Goal: Transaction & Acquisition: Purchase product/service

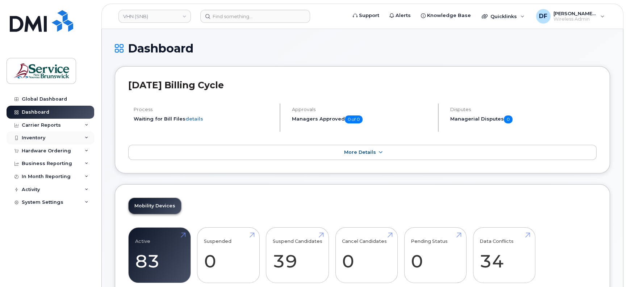
click at [35, 137] on div "Inventory" at bounding box center [34, 138] width 24 height 6
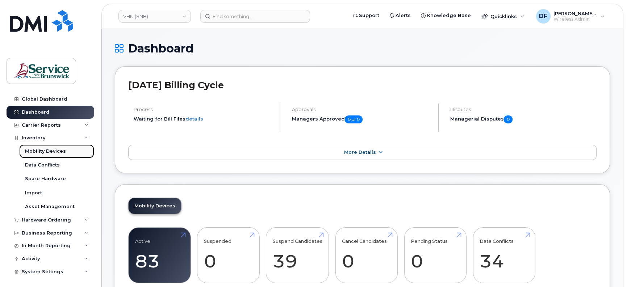
click at [47, 150] on div "Mobility Devices" at bounding box center [45, 151] width 41 height 7
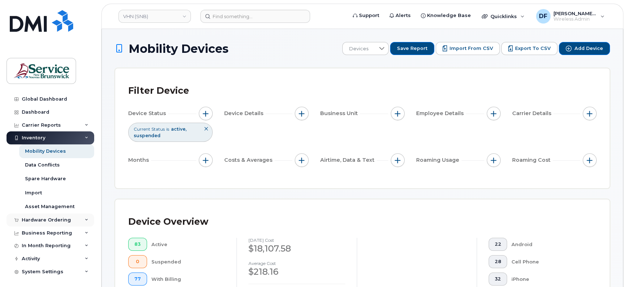
click at [49, 224] on div "Hardware Ordering" at bounding box center [51, 220] width 88 height 13
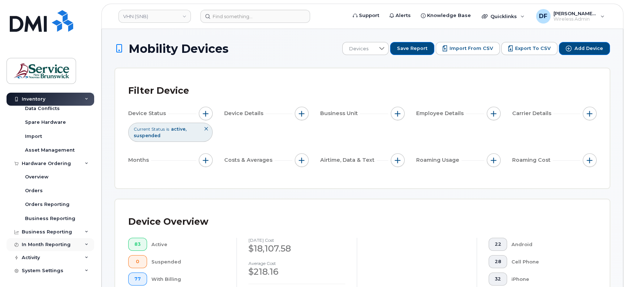
scroll to position [57, 0]
click at [39, 191] on div "Orders" at bounding box center [34, 190] width 18 height 7
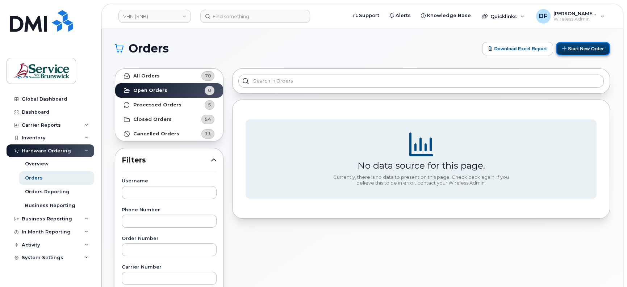
click at [596, 46] on button "Start New Order" at bounding box center [583, 48] width 54 height 13
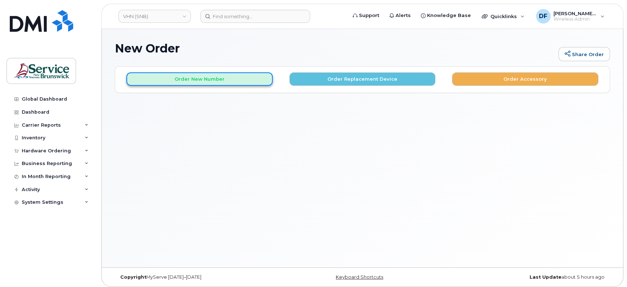
click at [187, 79] on button "Order New Number" at bounding box center [199, 78] width 146 height 13
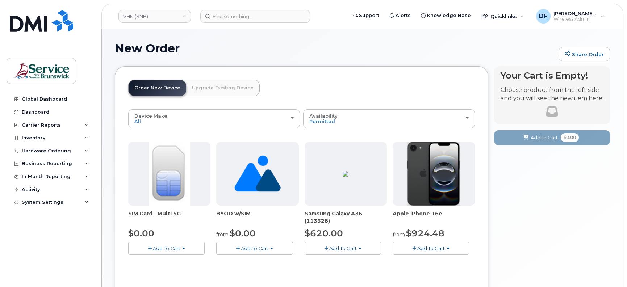
click at [175, 167] on img at bounding box center [169, 174] width 41 height 64
click at [174, 250] on span "Add To Cart" at bounding box center [167, 249] width 28 height 6
click at [162, 264] on link "$0.00 - New Activation" at bounding box center [164, 262] width 69 height 9
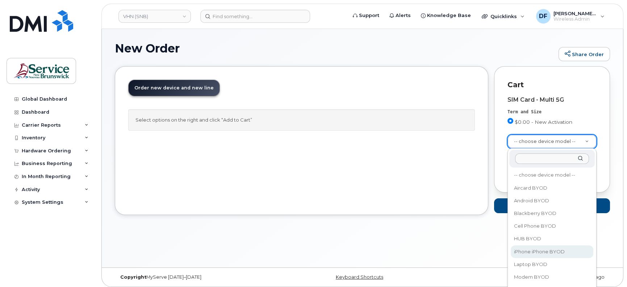
select select "2421"
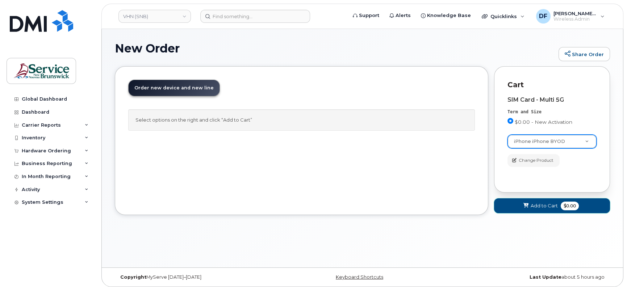
click at [553, 205] on span "Add to Cart" at bounding box center [544, 205] width 27 height 7
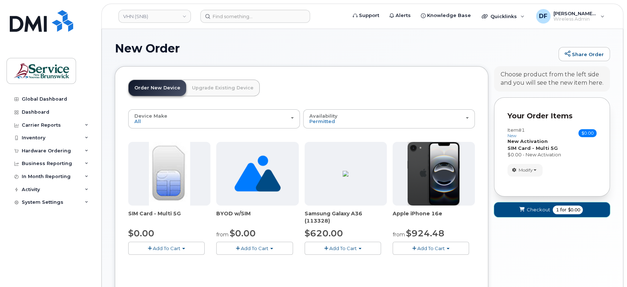
click at [547, 212] on span "Checkout" at bounding box center [538, 209] width 24 height 7
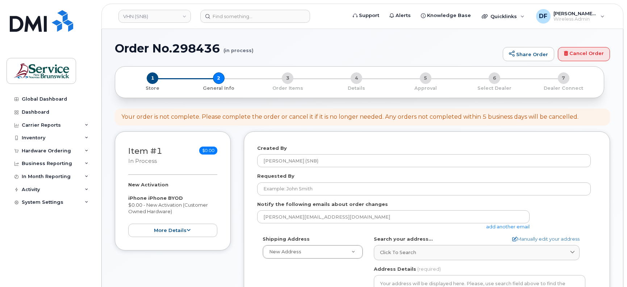
select select
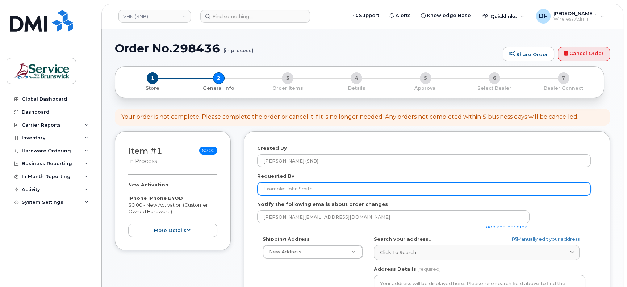
click at [286, 184] on input "Requested By" at bounding box center [424, 189] width 334 height 13
paste input "Wanita MacEachern"
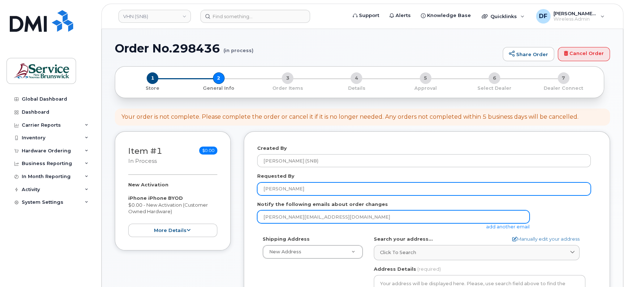
scroll to position [45, 0]
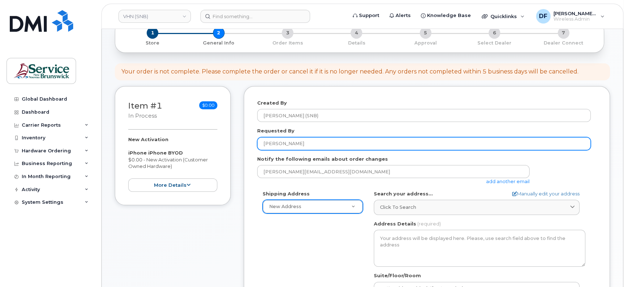
type input "Wanita MacEachern"
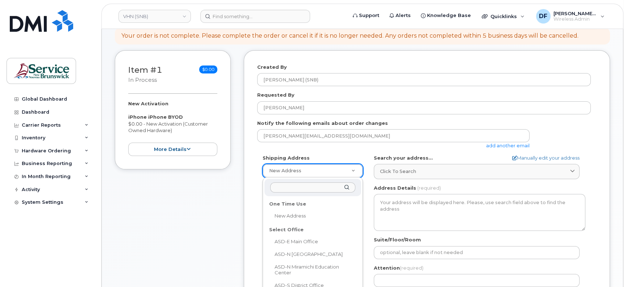
scroll to position [91, 0]
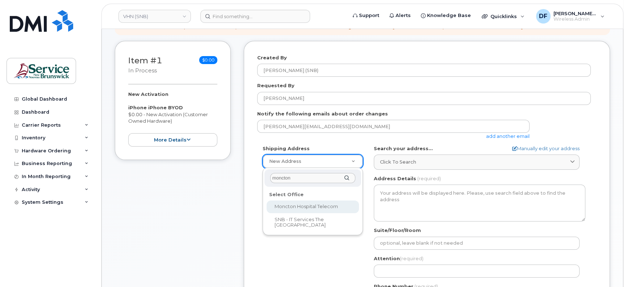
type input "moncton"
select select
type textarea "135 Macbeath Ave Moncton New Brunswick E1C 6Z8"
type input "Frederic Doiron"
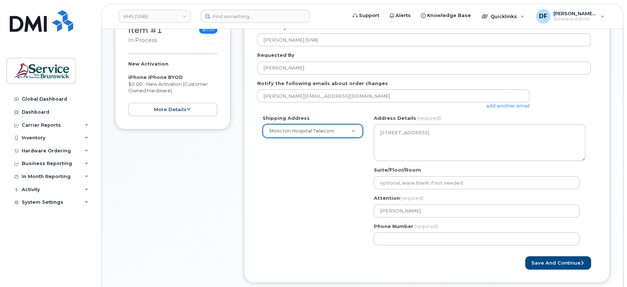
scroll to position [136, 0]
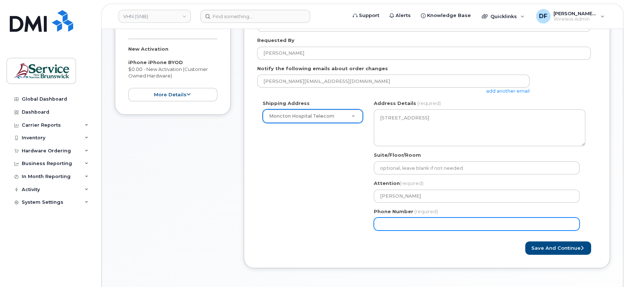
click at [465, 227] on input "Phone Number" at bounding box center [477, 224] width 206 height 13
type input "5063809638"
select select
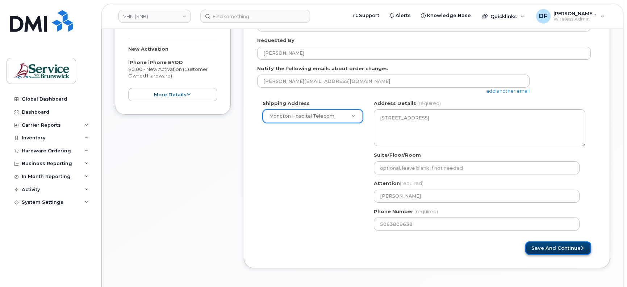
click at [542, 246] on button "Save and Continue" at bounding box center [558, 248] width 66 height 13
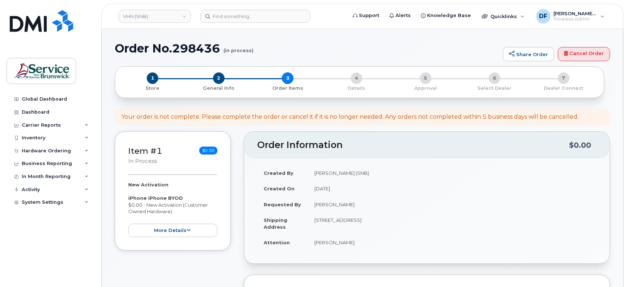
select select
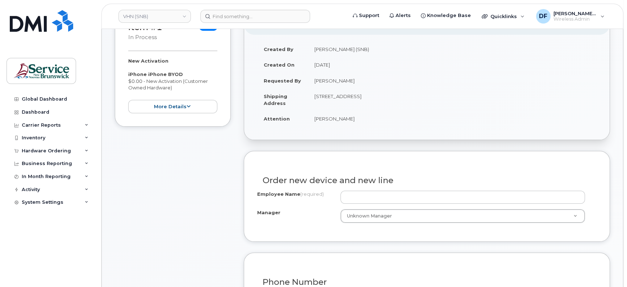
scroll to position [136, 0]
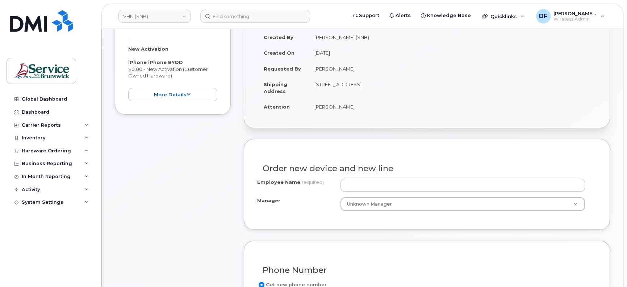
drag, startPoint x: 365, startPoint y: 68, endPoint x: 315, endPoint y: 68, distance: 49.6
click at [315, 68] on td "[PERSON_NAME]" at bounding box center [452, 69] width 289 height 16
copy td "[PERSON_NAME]"
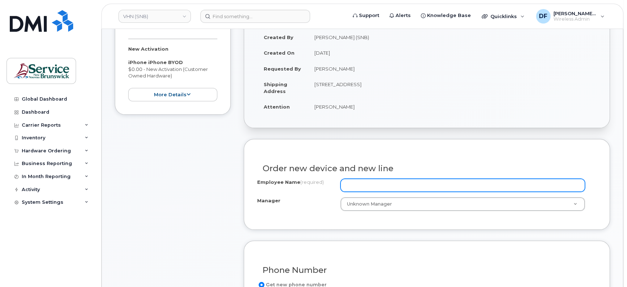
click at [359, 183] on input "Employee Name (required)" at bounding box center [463, 185] width 245 height 13
paste input "[PERSON_NAME]"
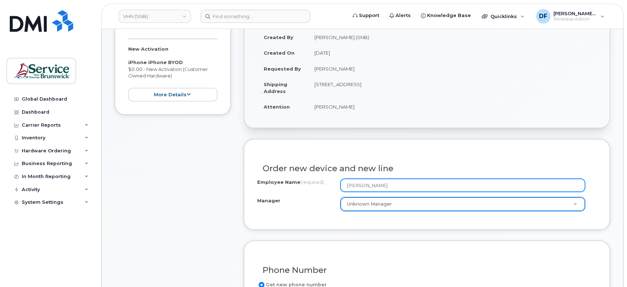
type input "[PERSON_NAME]"
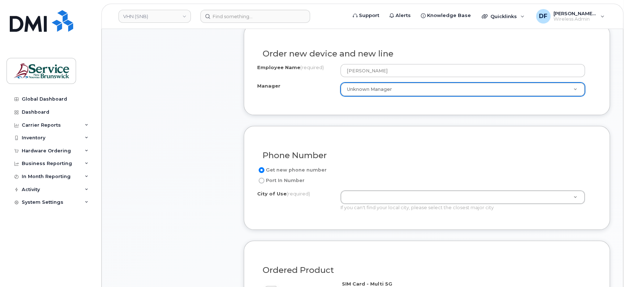
scroll to position [272, 0]
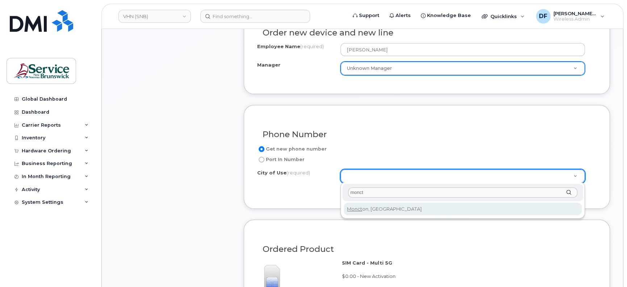
type input "monct"
type input "1817"
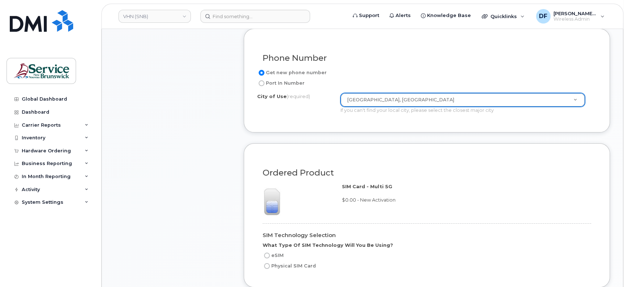
scroll to position [362, 0]
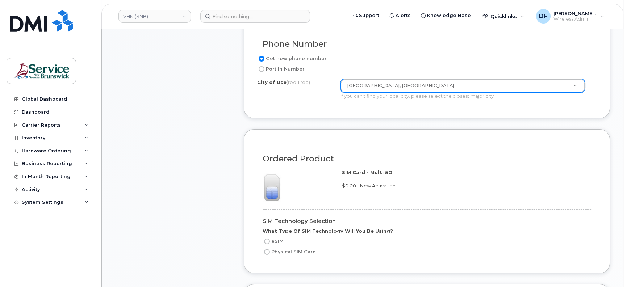
click at [265, 250] on input "Physical SIM Card" at bounding box center [267, 252] width 6 height 6
radio input "true"
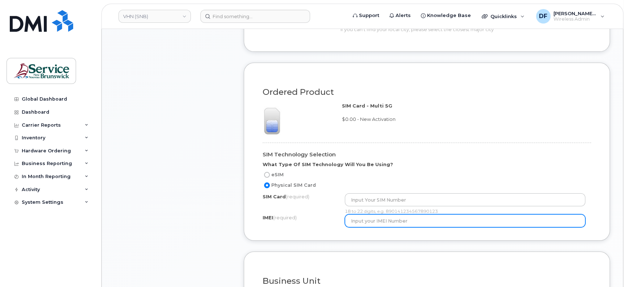
scroll to position [453, 0]
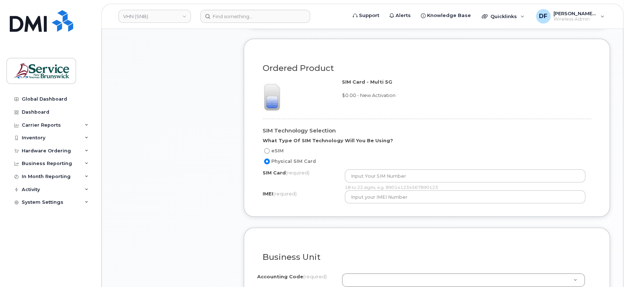
click at [267, 161] on input "Physical SIM Card" at bounding box center [267, 162] width 6 height 6
click at [450, 129] on h4 "SIM Technology Selection" at bounding box center [424, 131] width 323 height 6
click at [267, 151] on input "eSIM" at bounding box center [267, 151] width 6 height 6
radio input "true"
click at [269, 159] on input "Physical SIM Card" at bounding box center [267, 162] width 6 height 6
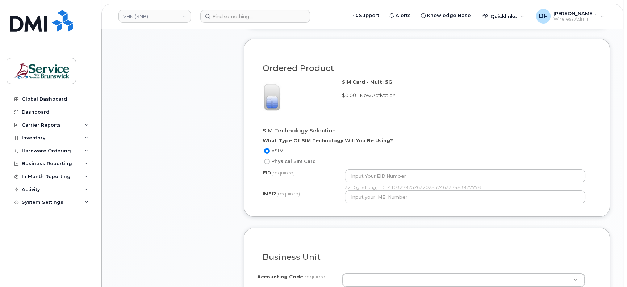
radio input "true"
click at [454, 120] on div "SIM Technology Selection What Type Of SIM Technology Will You Be Using? eSIM Ph…" at bounding box center [426, 158] width 339 height 91
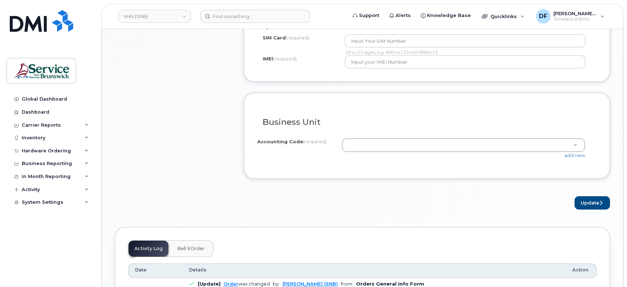
scroll to position [589, 0]
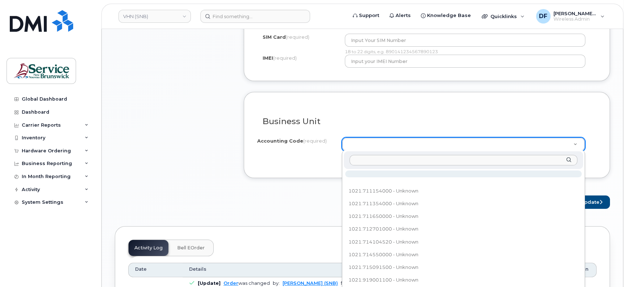
click at [378, 157] on input "text" at bounding box center [464, 160] width 228 height 11
paste input "410.711204020"
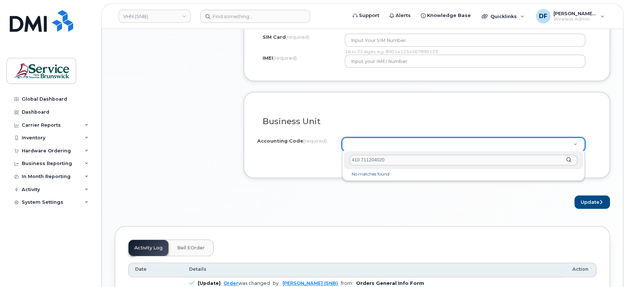
click at [358, 162] on input "410.711204020" at bounding box center [464, 160] width 228 height 11
type input "4101.711204020"
drag, startPoint x: 445, startPoint y: 175, endPoint x: 455, endPoint y: 171, distance: 11.5
click at [444, 175] on li "No matches found" at bounding box center [463, 175] width 237 height 8
click at [567, 160] on div "4101.711204020" at bounding box center [463, 160] width 239 height 18
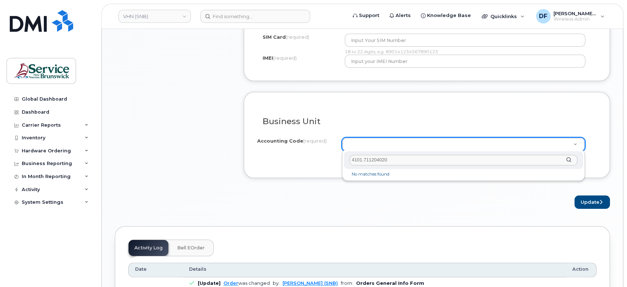
click at [569, 159] on div "4101.711204020" at bounding box center [463, 160] width 239 height 18
click at [387, 175] on li "No matches found" at bounding box center [463, 175] width 237 height 8
drag, startPoint x: 409, startPoint y: 180, endPoint x: 417, endPoint y: 174, distance: 10.7
click at [409, 180] on div "4101.711204020 No matches found" at bounding box center [463, 165] width 243 height 31
click at [430, 159] on input "4101.711204020" at bounding box center [464, 160] width 228 height 11
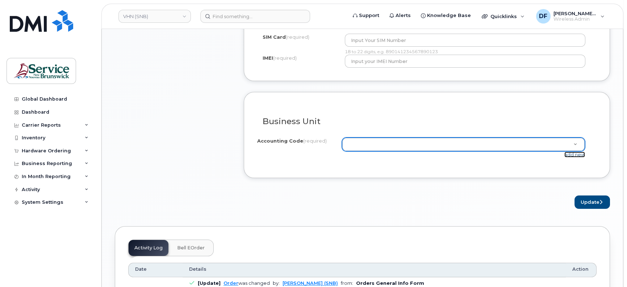
click at [568, 154] on link "add new" at bounding box center [574, 155] width 21 height 6
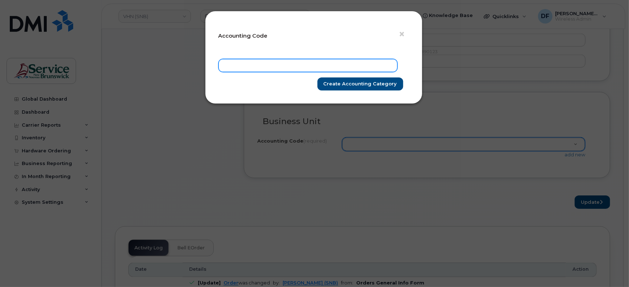
click at [255, 62] on input "text" at bounding box center [307, 65] width 179 height 13
paste input "410.711204020"
click at [234, 62] on input "410.711204020" at bounding box center [307, 65] width 179 height 13
type input "4101.711204020"
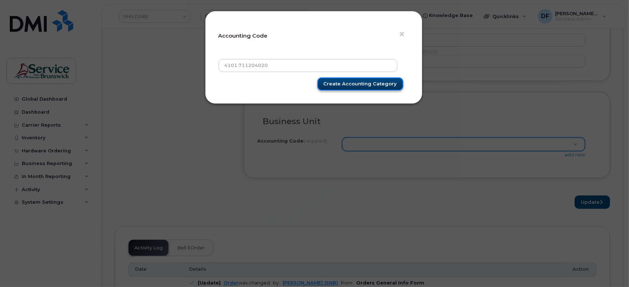
click at [351, 86] on input "Create Accounting category" at bounding box center [360, 84] width 86 height 13
type input "Create Accounting category"
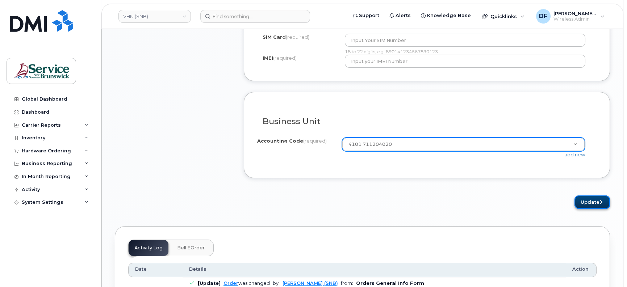
click at [587, 200] on button "Update" at bounding box center [592, 202] width 35 height 13
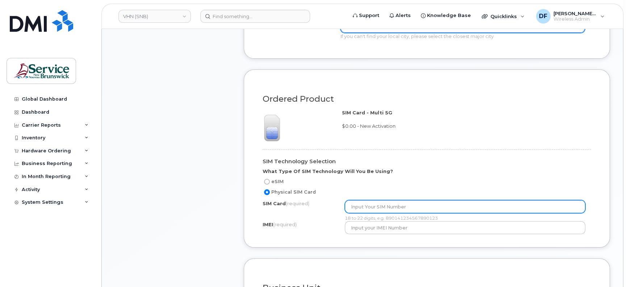
scroll to position [408, 0]
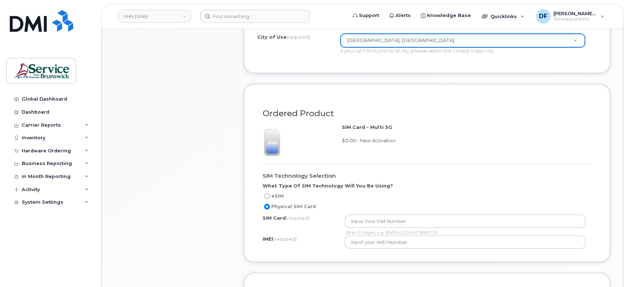
click at [268, 195] on input "eSIM" at bounding box center [267, 196] width 6 height 6
radio input "true"
click at [268, 206] on input "Physical SIM Card" at bounding box center [267, 207] width 6 height 6
radio input "true"
click at [264, 194] on input "eSIM" at bounding box center [267, 196] width 6 height 6
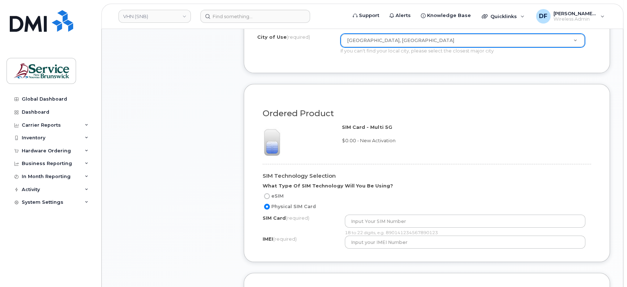
radio input "true"
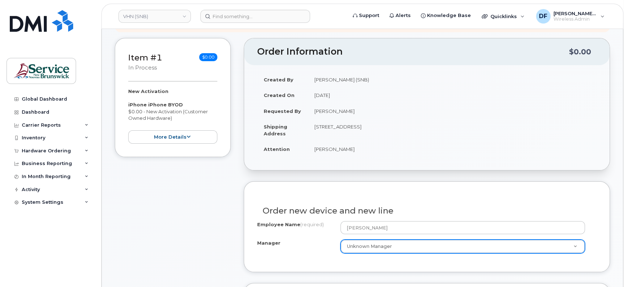
scroll to position [0, 0]
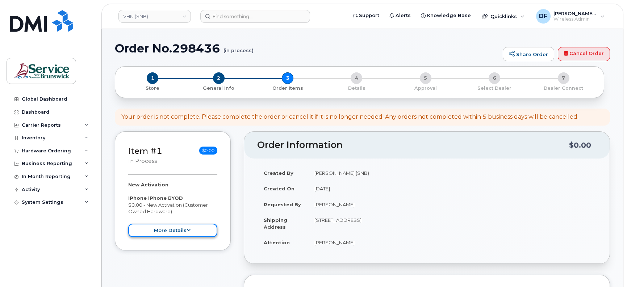
click at [170, 229] on button "more details" at bounding box center [172, 230] width 89 height 13
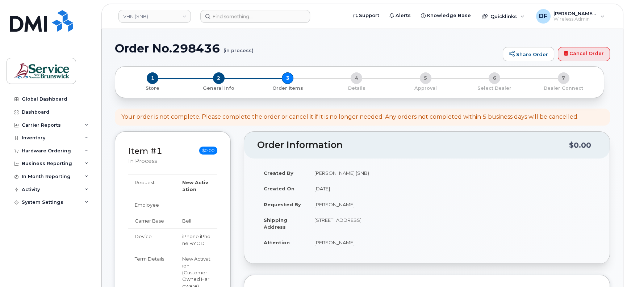
drag, startPoint x: 601, startPoint y: 53, endPoint x: 362, endPoint y: 29, distance: 240.3
click at [601, 53] on link "Cancel Order" at bounding box center [584, 54] width 52 height 14
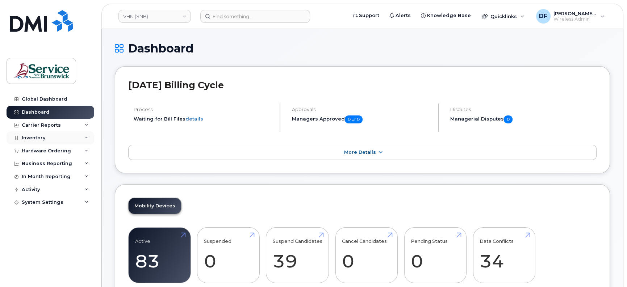
click at [30, 136] on div "Inventory" at bounding box center [34, 138] width 24 height 6
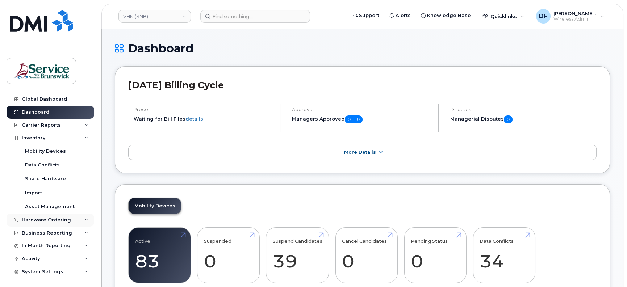
click at [45, 217] on div "Hardware Ordering" at bounding box center [46, 220] width 49 height 6
click at [42, 220] on div "Hardware Ordering" at bounding box center [46, 220] width 49 height 6
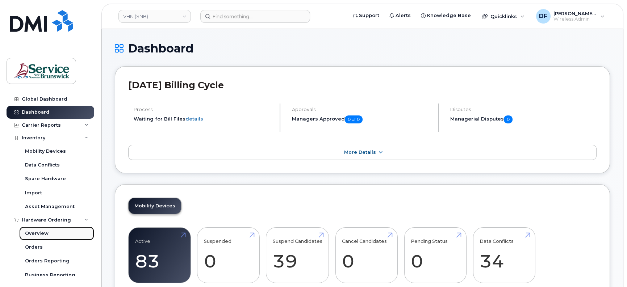
click at [42, 232] on div "Overview" at bounding box center [37, 233] width 24 height 7
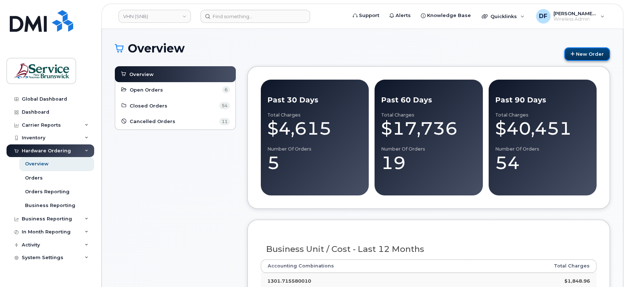
click at [585, 51] on link "New Order" at bounding box center [587, 53] width 46 height 13
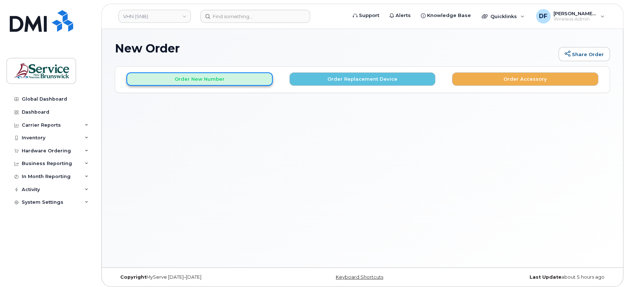
click at [224, 83] on button "Order New Number" at bounding box center [199, 78] width 146 height 13
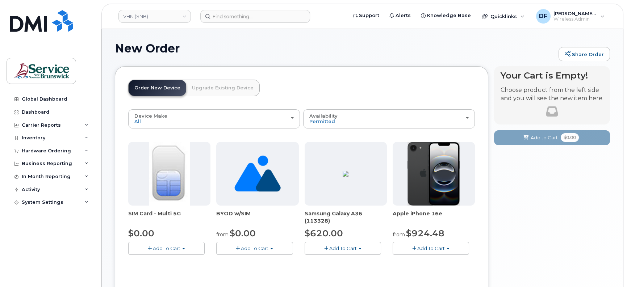
click at [163, 168] on img at bounding box center [169, 174] width 41 height 64
click at [156, 243] on button "Add To Cart" at bounding box center [166, 248] width 76 height 13
click at [168, 259] on link "$0.00 - New Activation" at bounding box center [164, 262] width 69 height 9
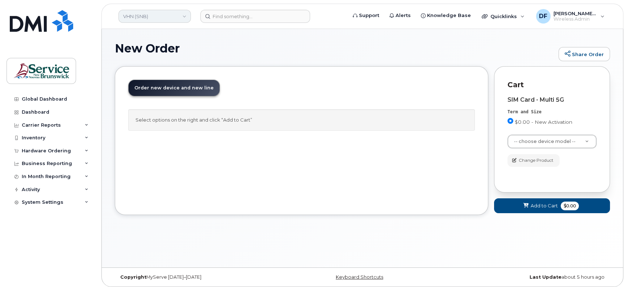
click at [187, 17] on link "VHN (SNB)" at bounding box center [154, 16] width 72 height 13
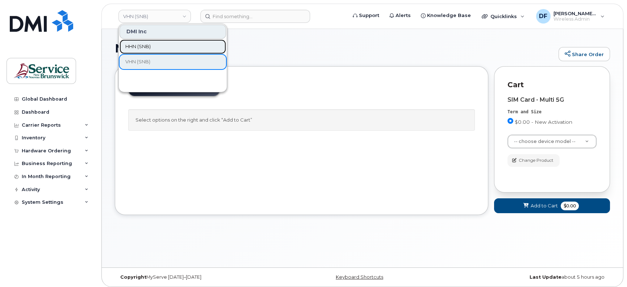
click at [158, 46] on link "HHN (SNB)" at bounding box center [173, 46] width 106 height 14
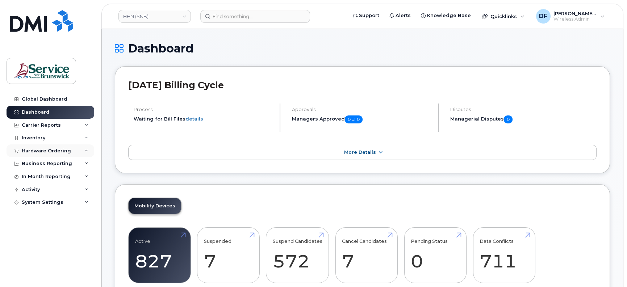
click at [37, 149] on div "Hardware Ordering" at bounding box center [46, 151] width 49 height 6
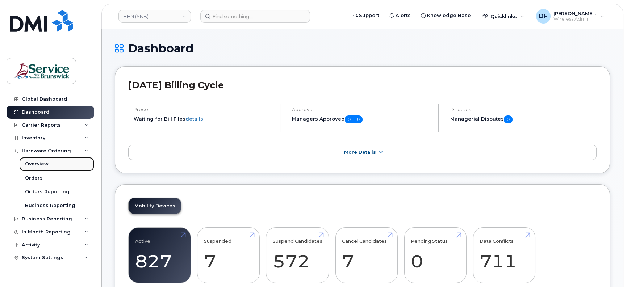
click at [35, 162] on div "Overview" at bounding box center [37, 164] width 24 height 7
click at [42, 163] on div "Overview" at bounding box center [37, 164] width 24 height 7
click at [42, 152] on div "Hardware Ordering" at bounding box center [46, 151] width 49 height 6
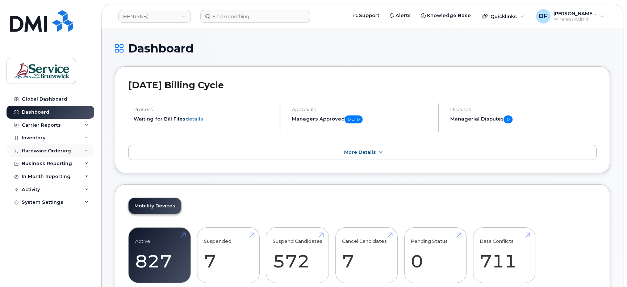
click at [44, 149] on div "Hardware Ordering" at bounding box center [46, 151] width 49 height 6
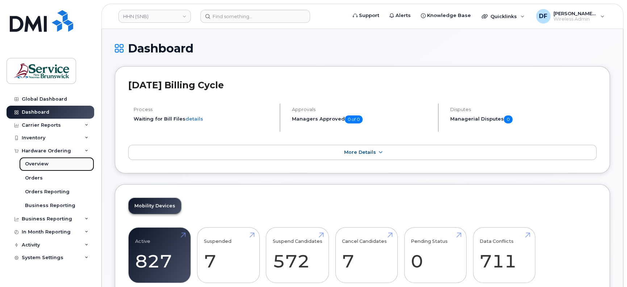
click at [38, 165] on div "Overview" at bounding box center [37, 164] width 24 height 7
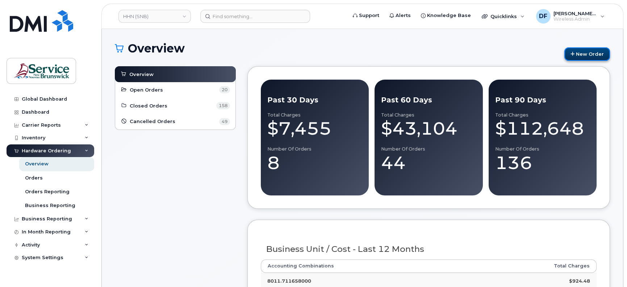
click at [584, 54] on link "New Order" at bounding box center [587, 53] width 46 height 13
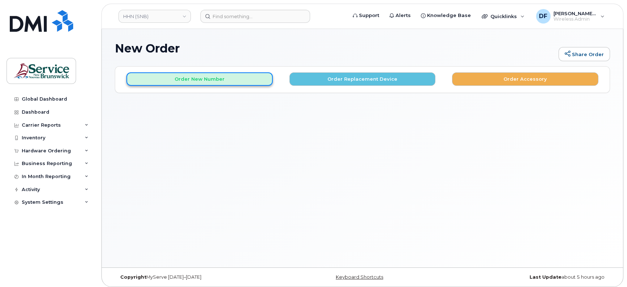
click at [195, 79] on button "Order New Number" at bounding box center [199, 78] width 146 height 13
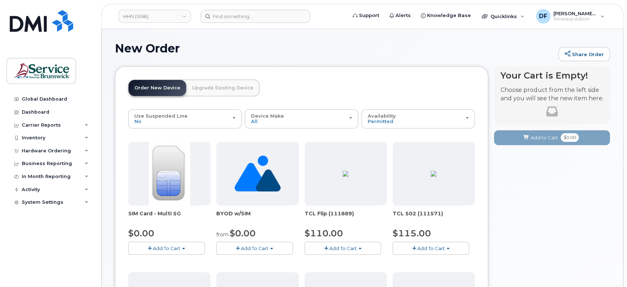
click at [158, 247] on span "Add To Cart" at bounding box center [167, 249] width 28 height 6
click at [154, 261] on link "$0.00 - New Activation" at bounding box center [164, 262] width 69 height 9
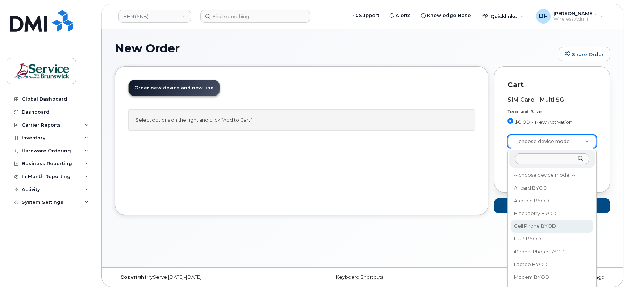
select select "2457"
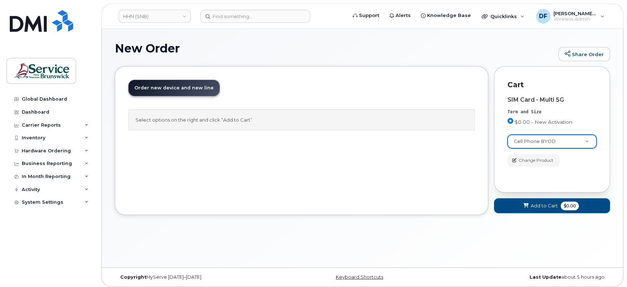
click at [542, 206] on span "Add to Cart" at bounding box center [544, 205] width 27 height 7
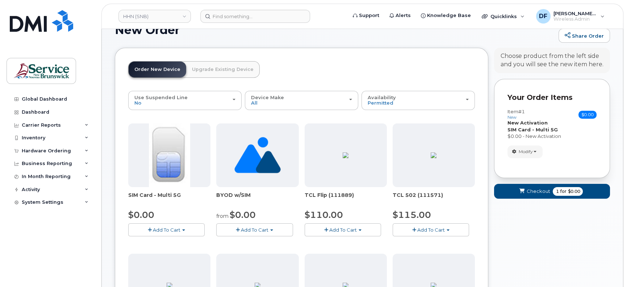
scroll to position [45, 0]
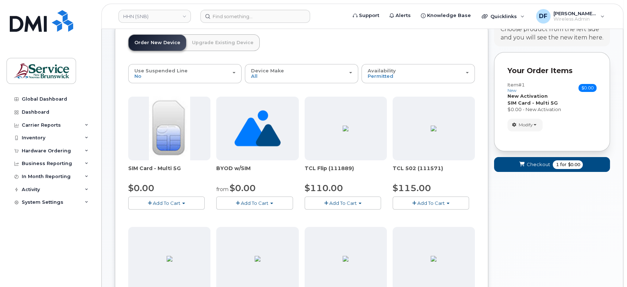
click at [158, 151] on img at bounding box center [169, 129] width 41 height 64
click at [167, 206] on button "Add To Cart" at bounding box center [166, 203] width 76 height 13
click at [164, 214] on link "$0.00 - New Activation" at bounding box center [164, 216] width 69 height 9
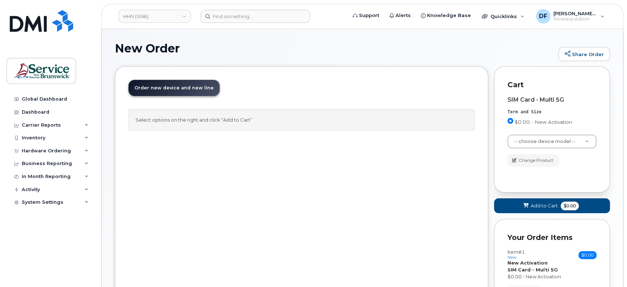
scroll to position [0, 0]
click at [539, 206] on span "Add to Cart" at bounding box center [544, 205] width 27 height 7
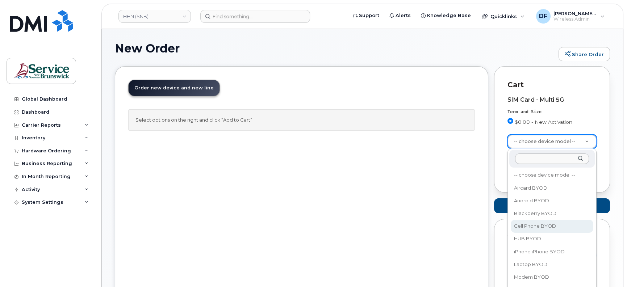
select select "2457"
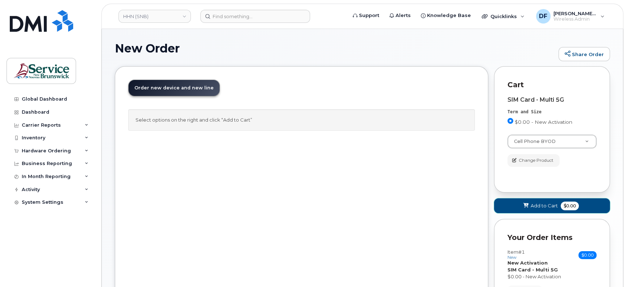
click at [538, 201] on button "Add to Cart $0.00" at bounding box center [552, 206] width 116 height 15
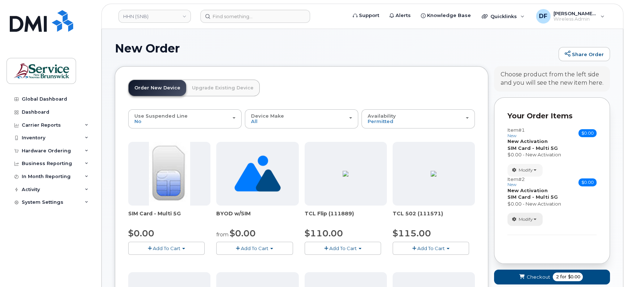
click at [538, 219] on button "Modify" at bounding box center [524, 219] width 35 height 13
click at [535, 253] on span "Remove" at bounding box center [527, 253] width 24 height 5
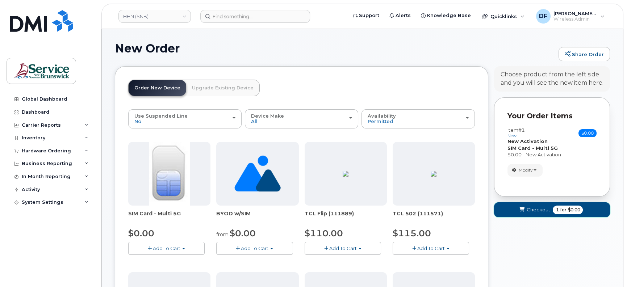
click at [551, 210] on button "Checkout 1 for $0.00" at bounding box center [552, 209] width 116 height 15
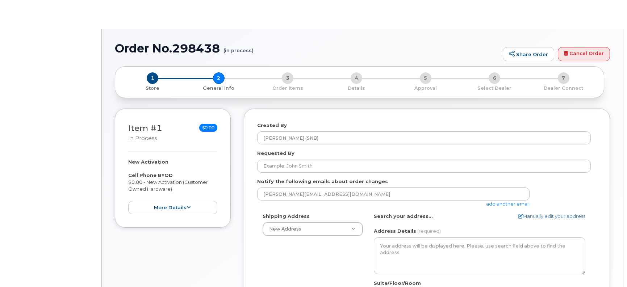
select select
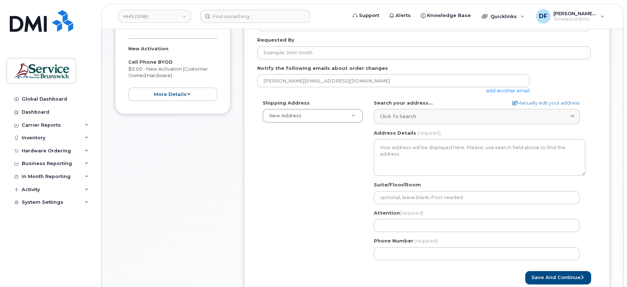
scroll to position [136, 0]
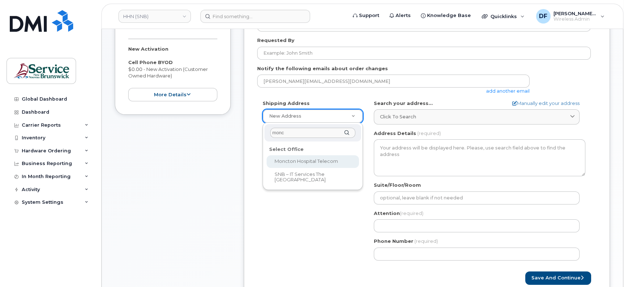
type input "monc"
select select
type textarea "135 Macbeath Ave Moncton New Brunswick E1C 6Z8"
type input "[PERSON_NAME]"
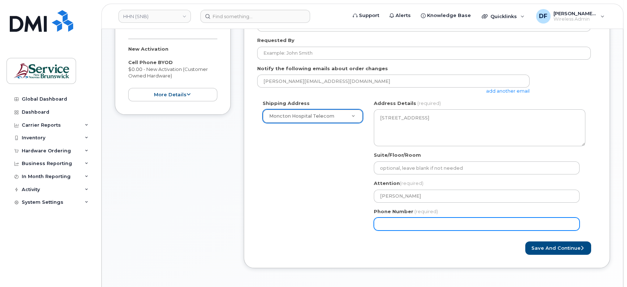
click at [418, 218] on div "Phone Number (required)" at bounding box center [480, 219] width 212 height 23
click at [430, 229] on input "Phone Number" at bounding box center [477, 224] width 206 height 13
type input "5063809638"
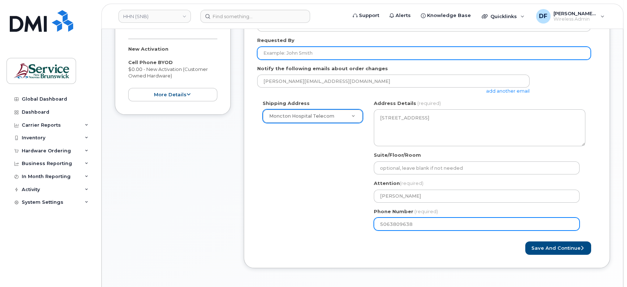
type input "[PERSON_NAME]"
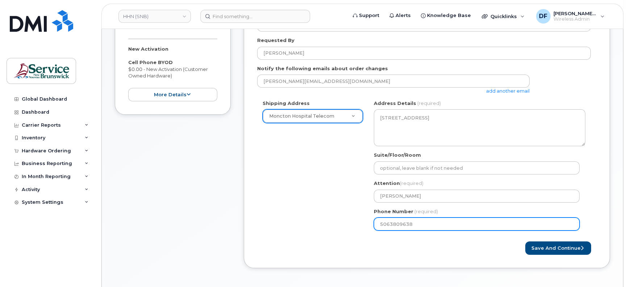
select select
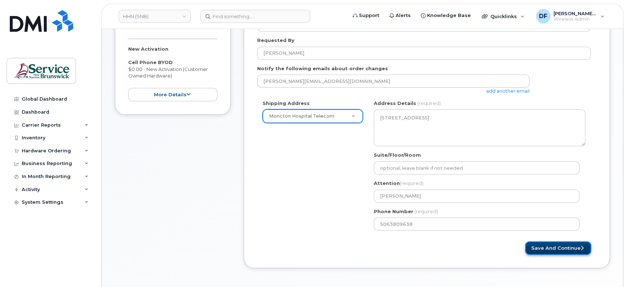
click at [551, 248] on button "Save and Continue" at bounding box center [558, 248] width 66 height 13
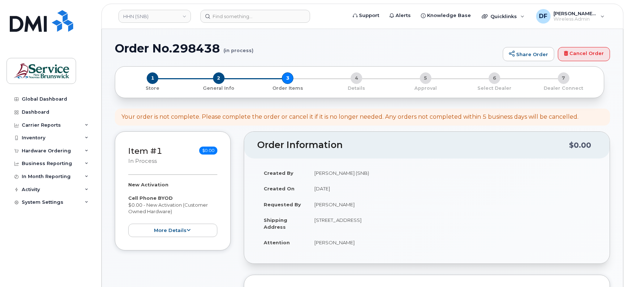
select select
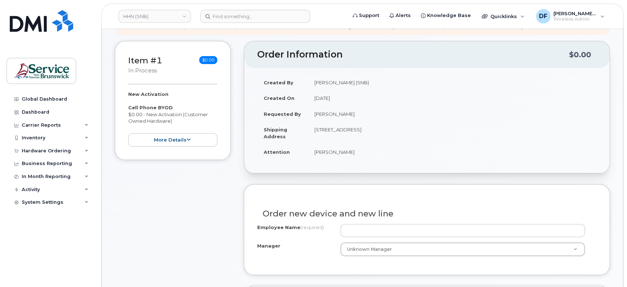
scroll to position [45, 0]
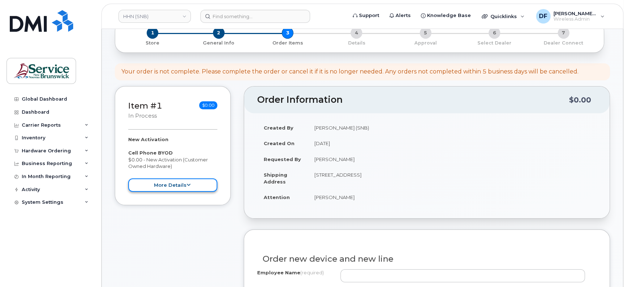
click at [175, 185] on button "more details" at bounding box center [172, 185] width 89 height 13
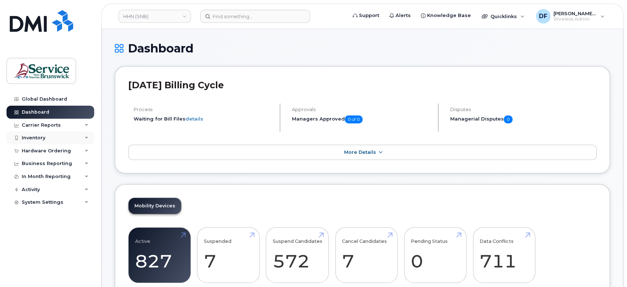
click at [45, 135] on div "Inventory" at bounding box center [51, 137] width 88 height 13
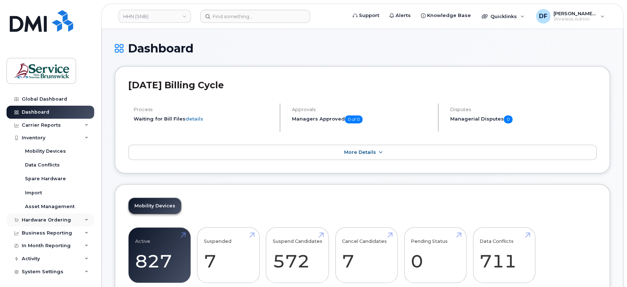
click at [41, 220] on div "Hardware Ordering" at bounding box center [46, 220] width 49 height 6
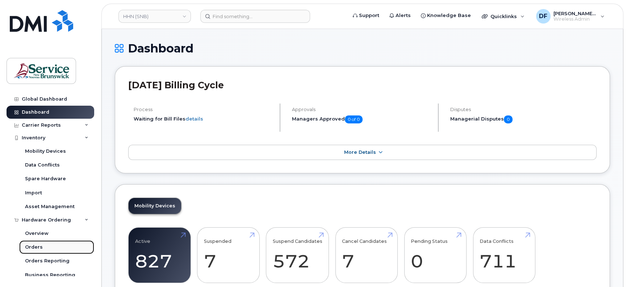
click at [36, 246] on div "Orders" at bounding box center [34, 247] width 18 height 7
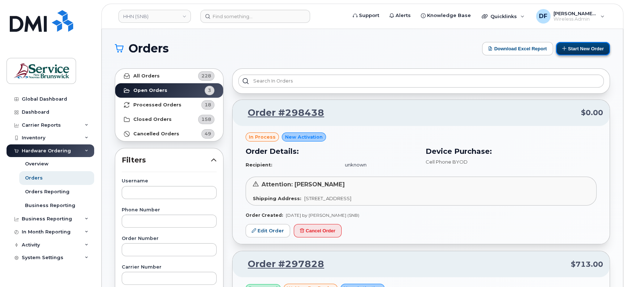
click at [581, 48] on button "Start New Order" at bounding box center [583, 48] width 54 height 13
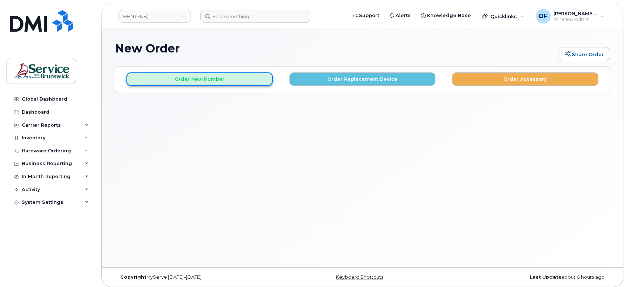
click at [222, 77] on button "Order New Number" at bounding box center [199, 78] width 146 height 13
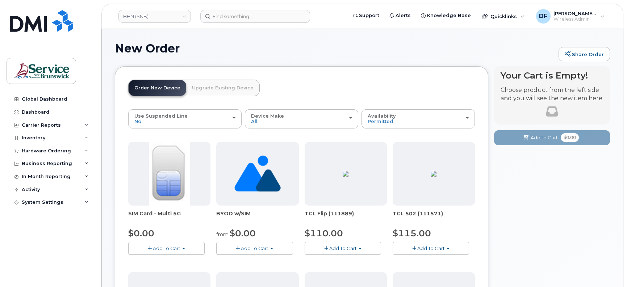
click at [157, 248] on span "Add To Cart" at bounding box center [167, 249] width 28 height 6
click at [176, 262] on link "$0.00 - New Activation" at bounding box center [164, 262] width 69 height 9
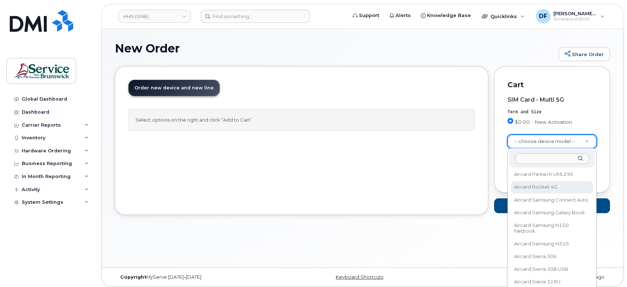
scroll to position [1585, 0]
drag, startPoint x: 594, startPoint y: 178, endPoint x: 593, endPoint y: 183, distance: 4.8
click at [593, 183] on div "-- choose device model -- Aircard BYOD Android BYOD Blackberry BYOD Cell Phone …" at bounding box center [551, 251] width 89 height 205
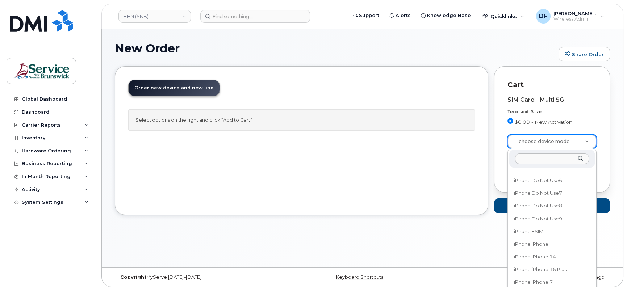
drag, startPoint x: 593, startPoint y: 278, endPoint x: 599, endPoint y: 203, distance: 75.5
click at [599, 203] on body "HHN (SNB) Support Alerts Knowledge Base Quicklinks Suspend / Cancel Device Chan…" at bounding box center [313, 145] width 627 height 291
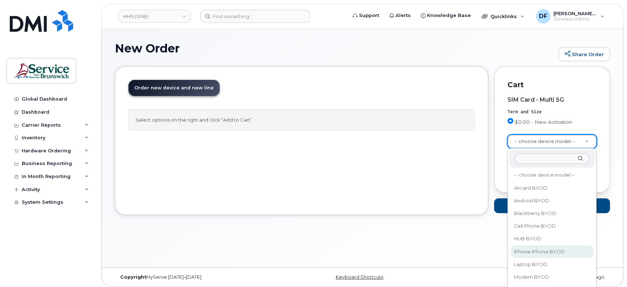
select select "2421"
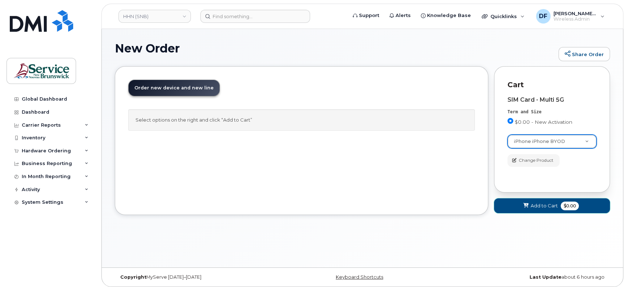
click at [557, 210] on button "Add to Cart $0.00" at bounding box center [552, 206] width 116 height 15
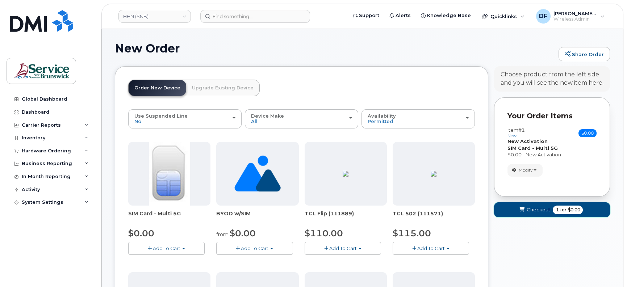
click at [547, 210] on span "Checkout" at bounding box center [538, 209] width 24 height 7
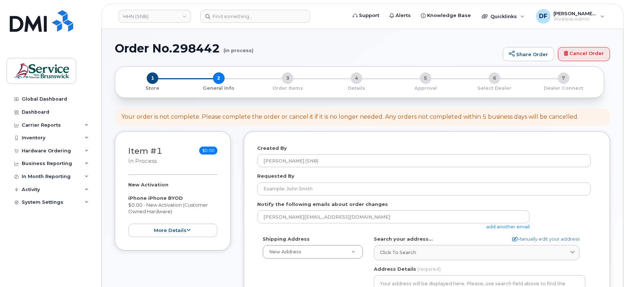
select select
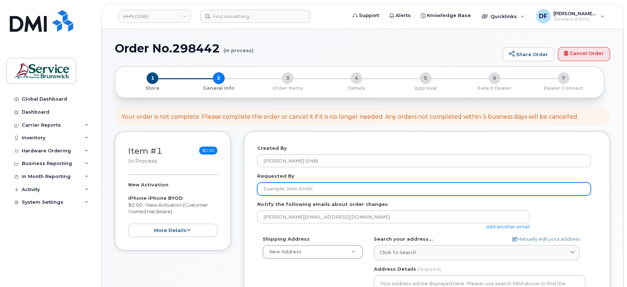
click at [287, 187] on input "Requested By" at bounding box center [424, 189] width 334 height 13
type input "[PERSON_NAME]"
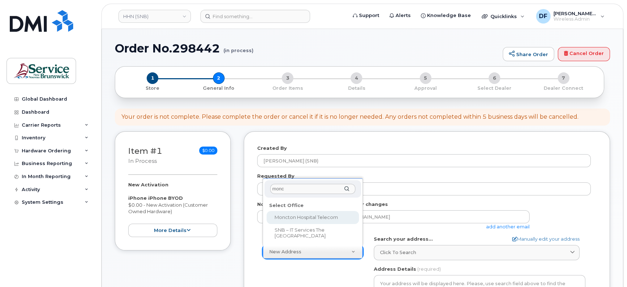
type input "monc"
select select
type textarea "[STREET_ADDRESS]"
type input "[PERSON_NAME]"
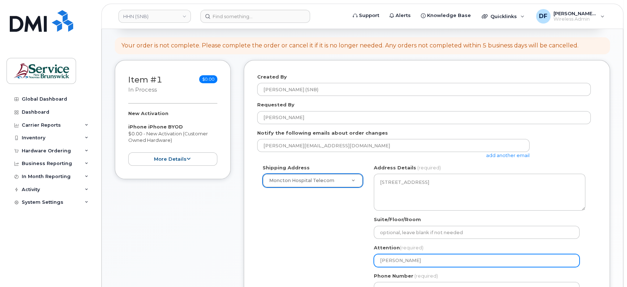
scroll to position [91, 0]
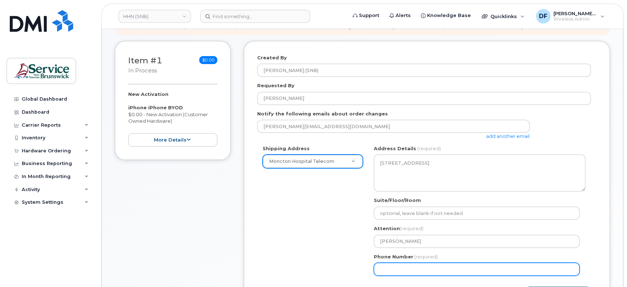
click at [404, 265] on input "Phone Number" at bounding box center [477, 269] width 206 height 13
type input "5063809638"
select select
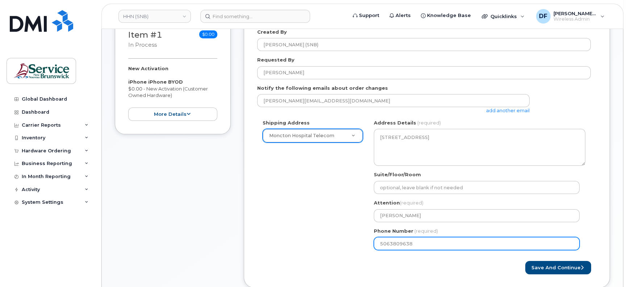
scroll to position [136, 0]
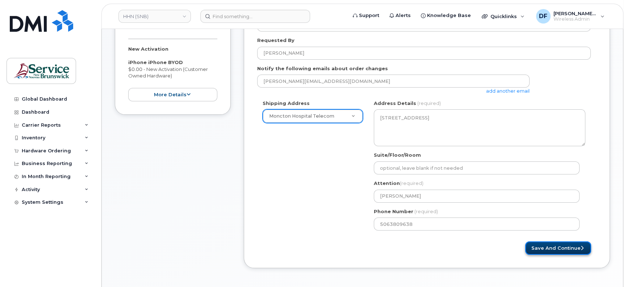
click at [551, 245] on button "Save and Continue" at bounding box center [558, 248] width 66 height 13
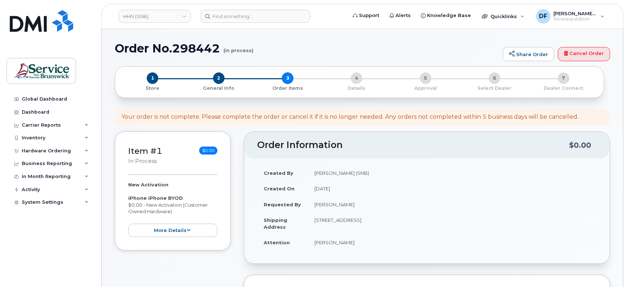
select select
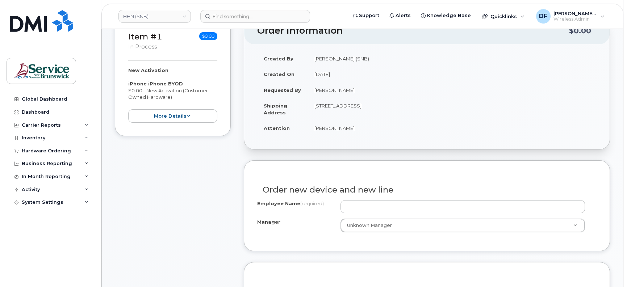
scroll to position [136, 0]
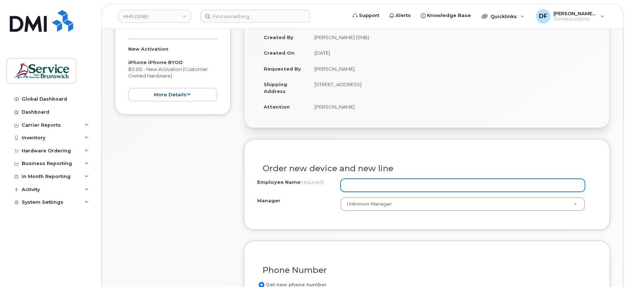
click at [354, 184] on input "Employee Name (required)" at bounding box center [463, 185] width 245 height 13
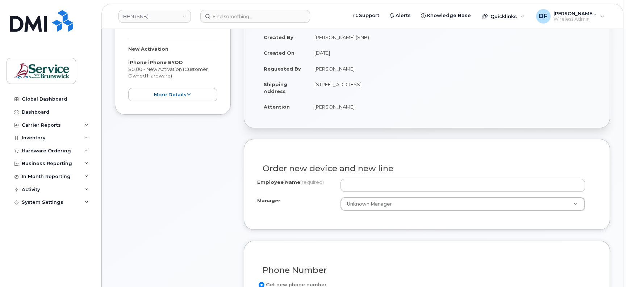
drag, startPoint x: 362, startPoint y: 67, endPoint x: 316, endPoint y: 65, distance: 46.1
click at [316, 65] on td "[PERSON_NAME]" at bounding box center [452, 69] width 289 height 16
copy td "[PERSON_NAME]"
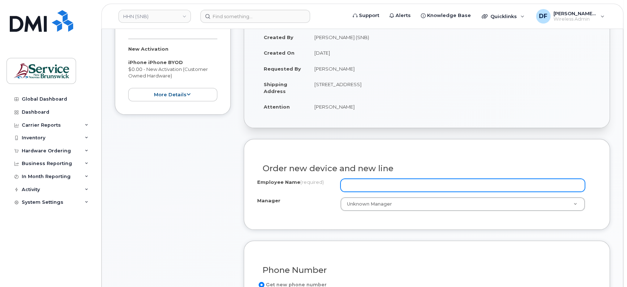
click at [350, 184] on input "Employee Name (required)" at bounding box center [463, 185] width 245 height 13
paste input "[PERSON_NAME]"
type input "[PERSON_NAME]"
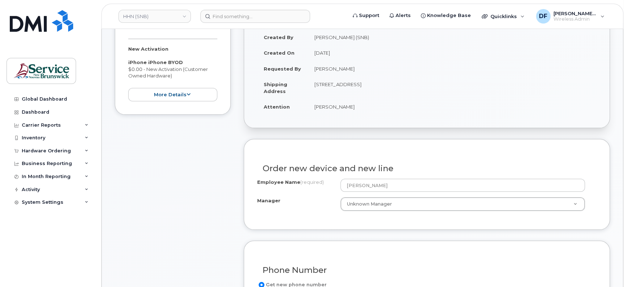
click at [491, 156] on div "Order new device and new line" at bounding box center [426, 166] width 339 height 26
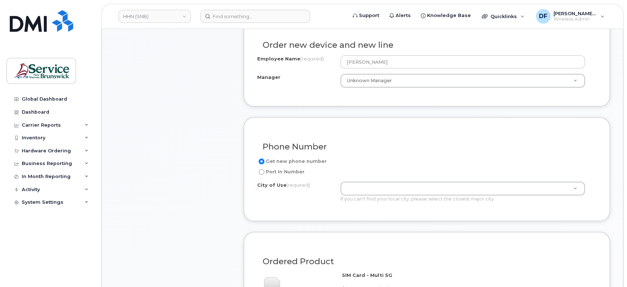
scroll to position [272, 0]
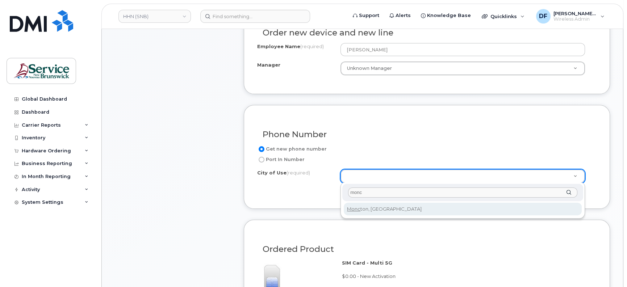
type input "monc"
type input "1817"
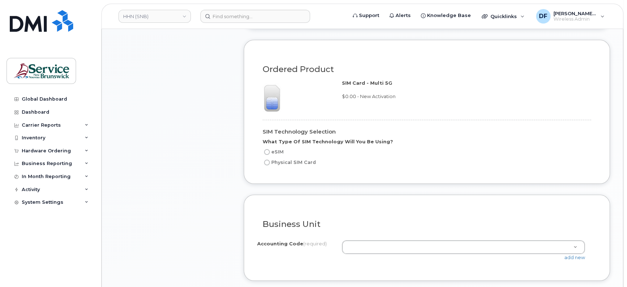
scroll to position [453, 0]
click at [270, 151] on label "eSIM" at bounding box center [273, 151] width 21 height 9
click at [270, 151] on input "eSIM" at bounding box center [267, 151] width 6 height 6
radio input "true"
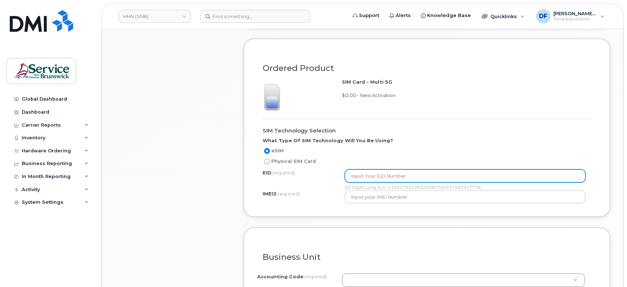
click at [366, 174] on input "text" at bounding box center [465, 176] width 241 height 13
paste input "89049032007008882600124930281967"
type input "89049032007008882600124930281967"
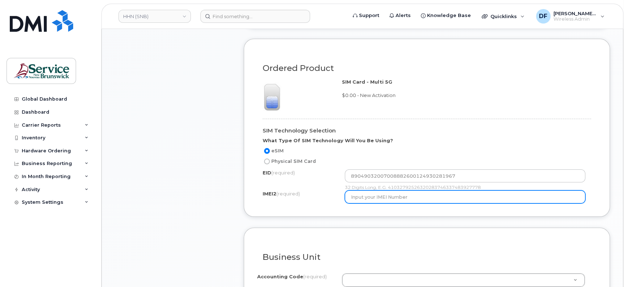
click at [383, 195] on input "text" at bounding box center [465, 197] width 241 height 13
paste input "[TECHNICAL_ID]"
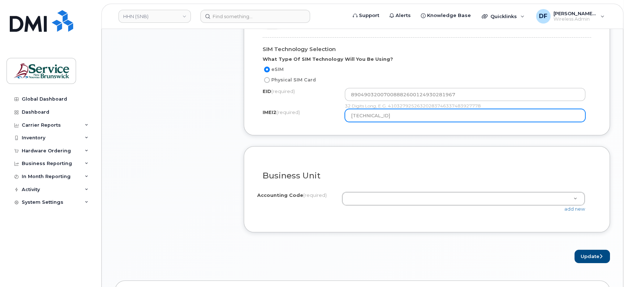
scroll to position [543, 0]
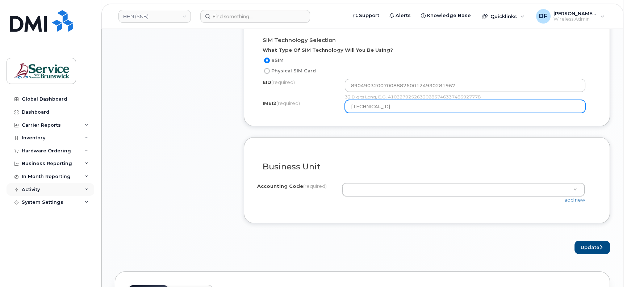
type input "[TECHNICAL_ID]"
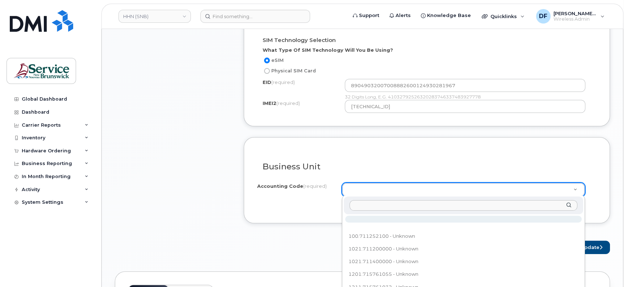
type input "410.711204020"
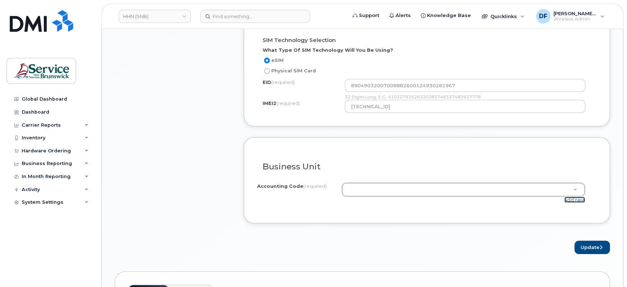
click at [577, 200] on link "add new" at bounding box center [574, 200] width 21 height 6
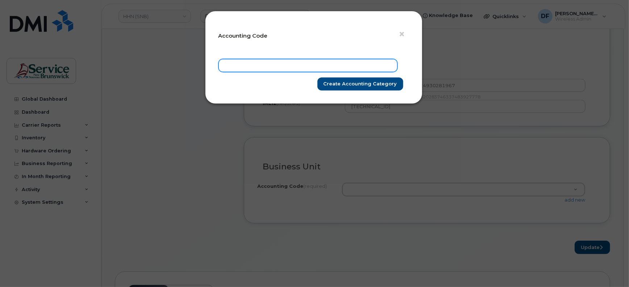
click at [298, 64] on input "text" at bounding box center [307, 65] width 179 height 13
paste input "410.711204020"
click at [231, 63] on input "410.711204020" at bounding box center [307, 65] width 179 height 13
click at [234, 65] on input "410.711204020" at bounding box center [307, 65] width 179 height 13
type input "4101.711204020"
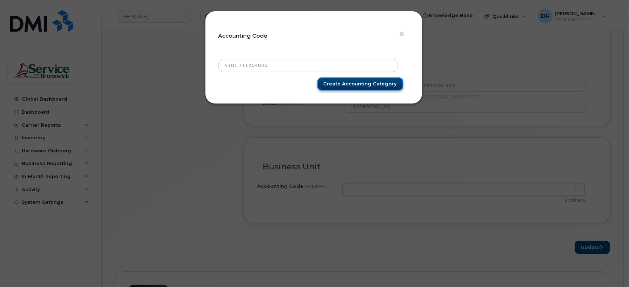
click at [347, 85] on input "Create Accounting category" at bounding box center [360, 84] width 86 height 13
type input "Create Accounting category"
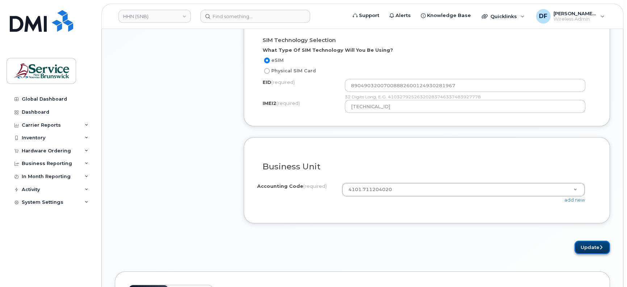
click at [588, 247] on button "Update" at bounding box center [592, 247] width 35 height 13
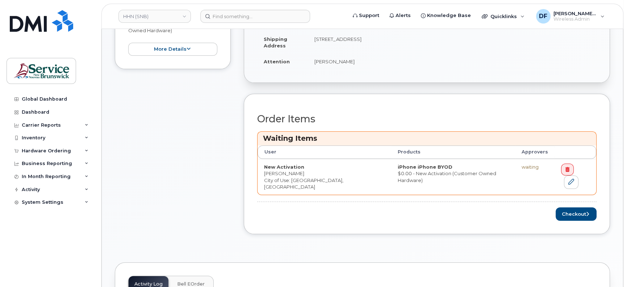
scroll to position [226, 0]
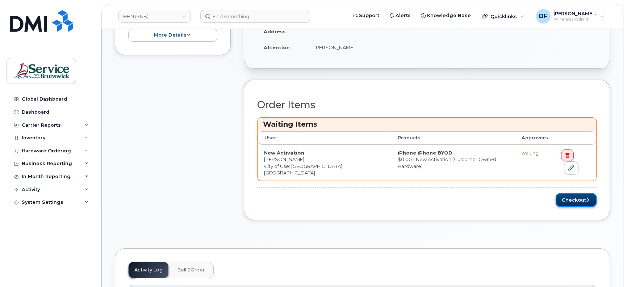
click at [572, 193] on button "Checkout" at bounding box center [576, 199] width 41 height 13
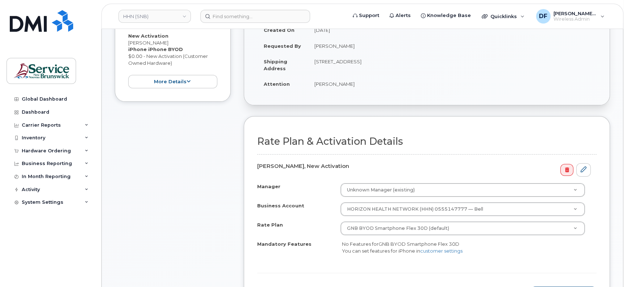
scroll to position [181, 0]
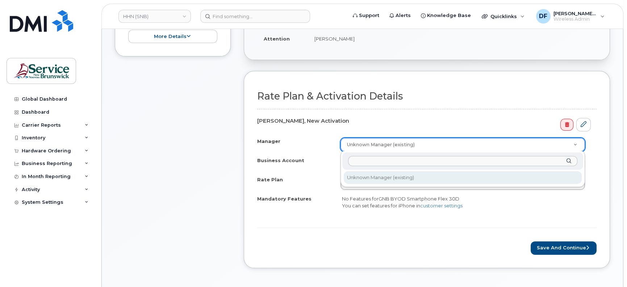
click at [370, 163] on input "Manager" at bounding box center [462, 161] width 229 height 11
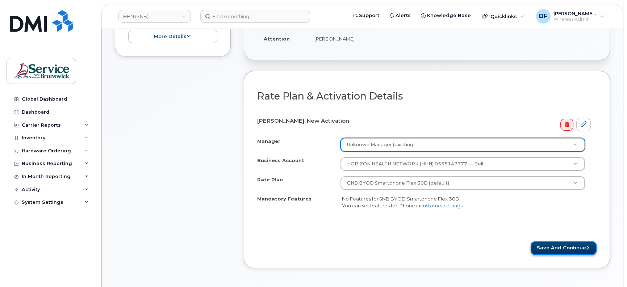
click at [569, 250] on button "Save and Continue" at bounding box center [564, 248] width 66 height 13
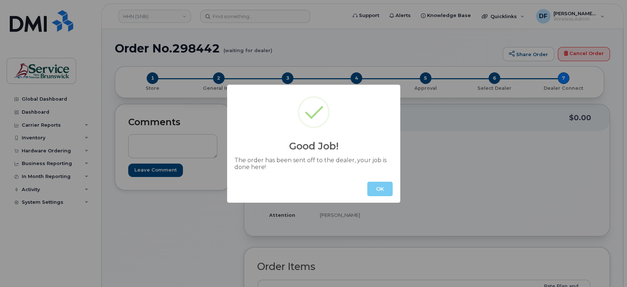
click at [383, 185] on button "OK" at bounding box center [379, 189] width 25 height 14
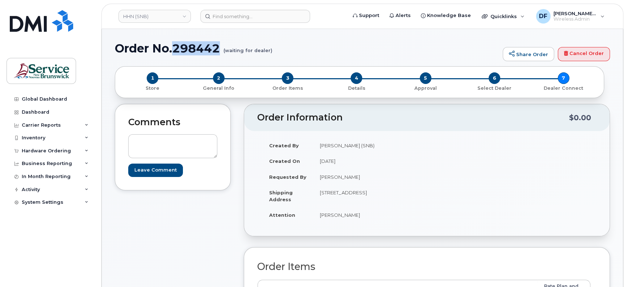
drag, startPoint x: 221, startPoint y: 46, endPoint x: 173, endPoint y: 48, distance: 47.5
click at [173, 48] on h1 "Order No.298442 (waiting for dealer)" at bounding box center [307, 48] width 384 height 13
copy h1 "298442"
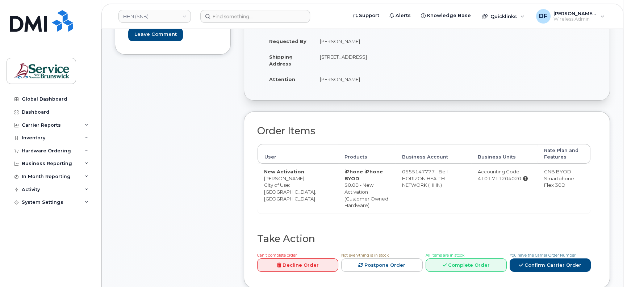
scroll to position [181, 0]
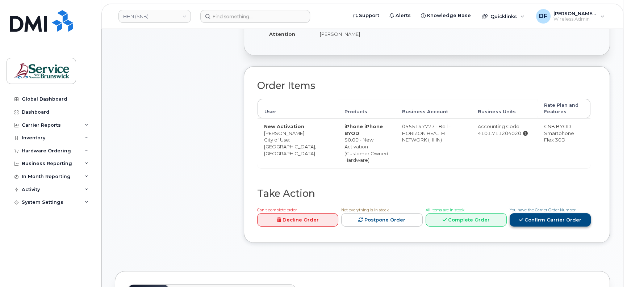
click at [537, 216] on link "Confirm Carrier Order" at bounding box center [550, 219] width 81 height 13
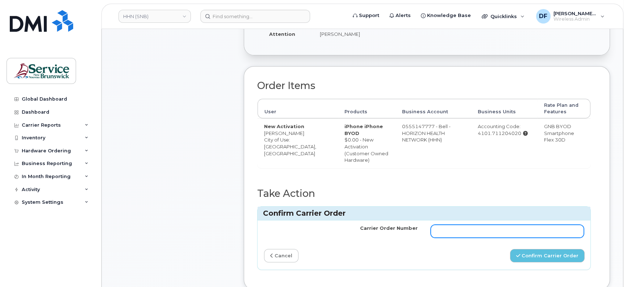
click at [491, 234] on input "Carrier Order Number" at bounding box center [508, 231] width 154 height 13
paste input "298442"
type input "298442"
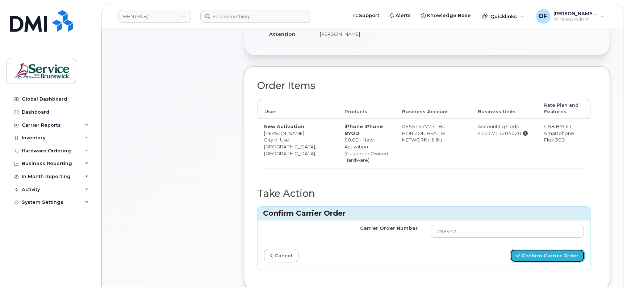
click at [541, 250] on button "Confirm Carrier Order" at bounding box center [547, 255] width 75 height 13
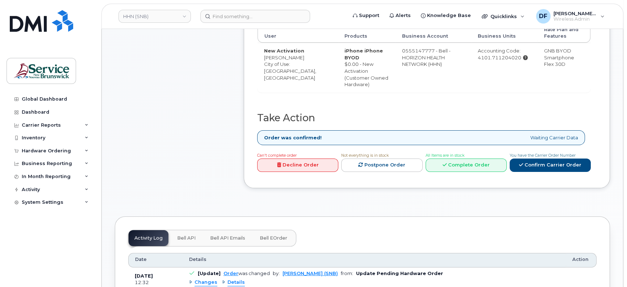
scroll to position [272, 0]
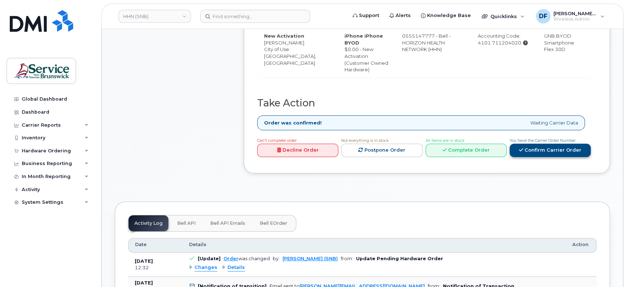
click at [548, 150] on link "Confirm Carrier Order" at bounding box center [550, 150] width 81 height 13
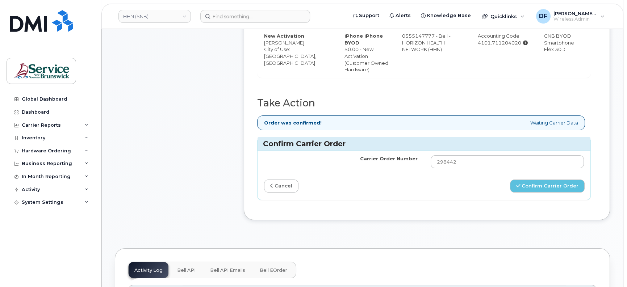
click at [598, 160] on div "Order Items User Products Business Account Business Units Rate Plan and Feature…" at bounding box center [427, 98] width 366 height 245
drag, startPoint x: 588, startPoint y: 80, endPoint x: 593, endPoint y: 93, distance: 14.0
click at [592, 91] on div "Order Items User Products Business Account Business Units Rate Plan and Feature…" at bounding box center [426, 44] width 339 height 108
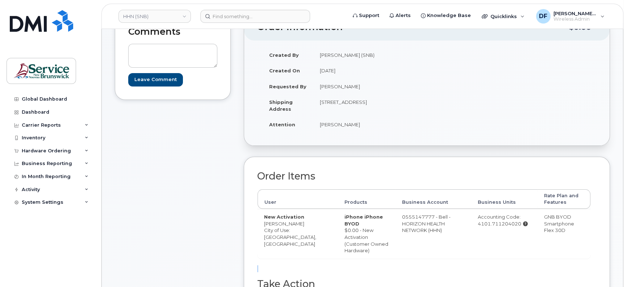
scroll to position [0, 0]
